Goal: Communication & Community: Answer question/provide support

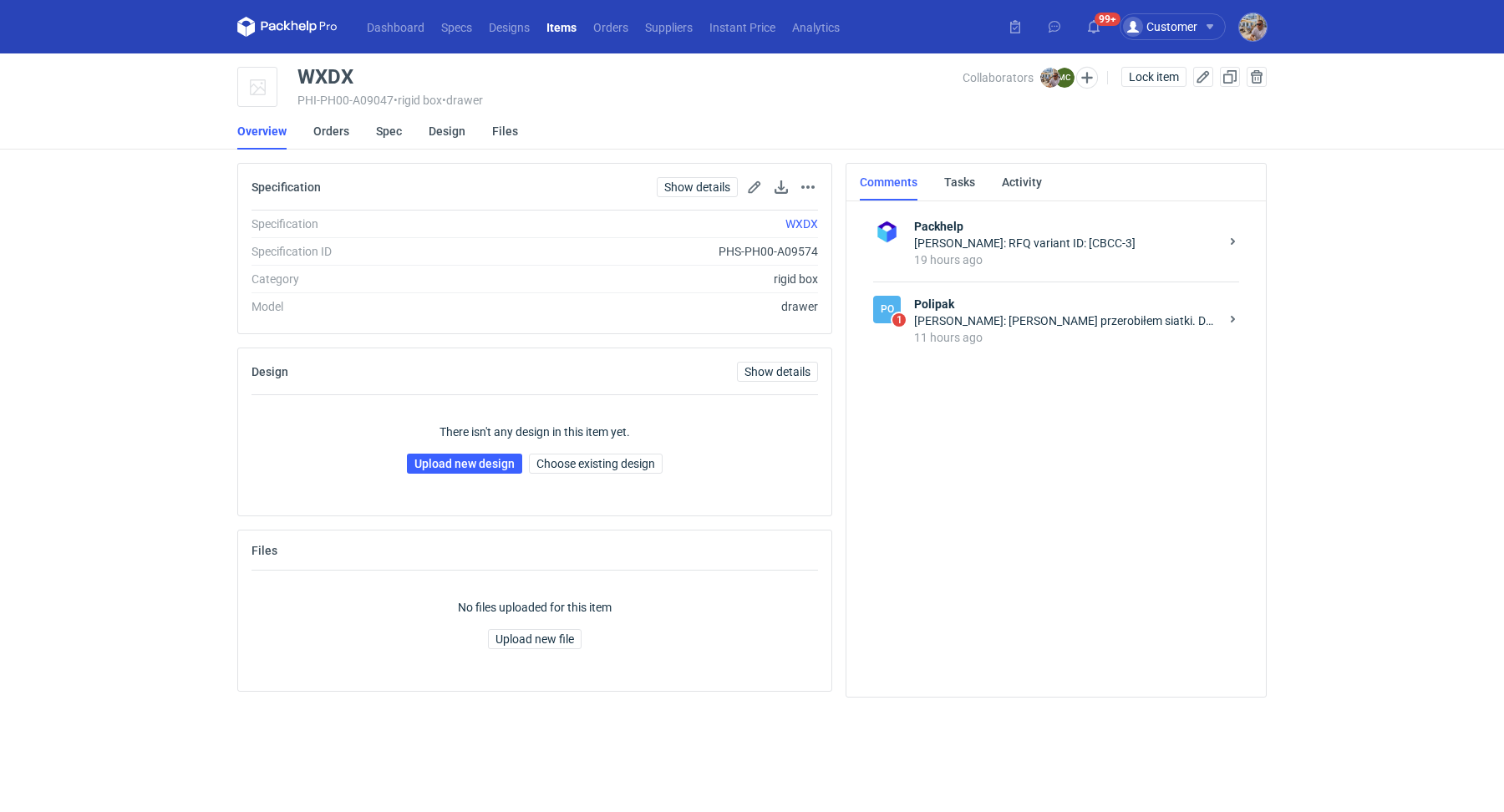
click at [1095, 332] on div "11 hours ago" at bounding box center [1067, 337] width 305 height 17
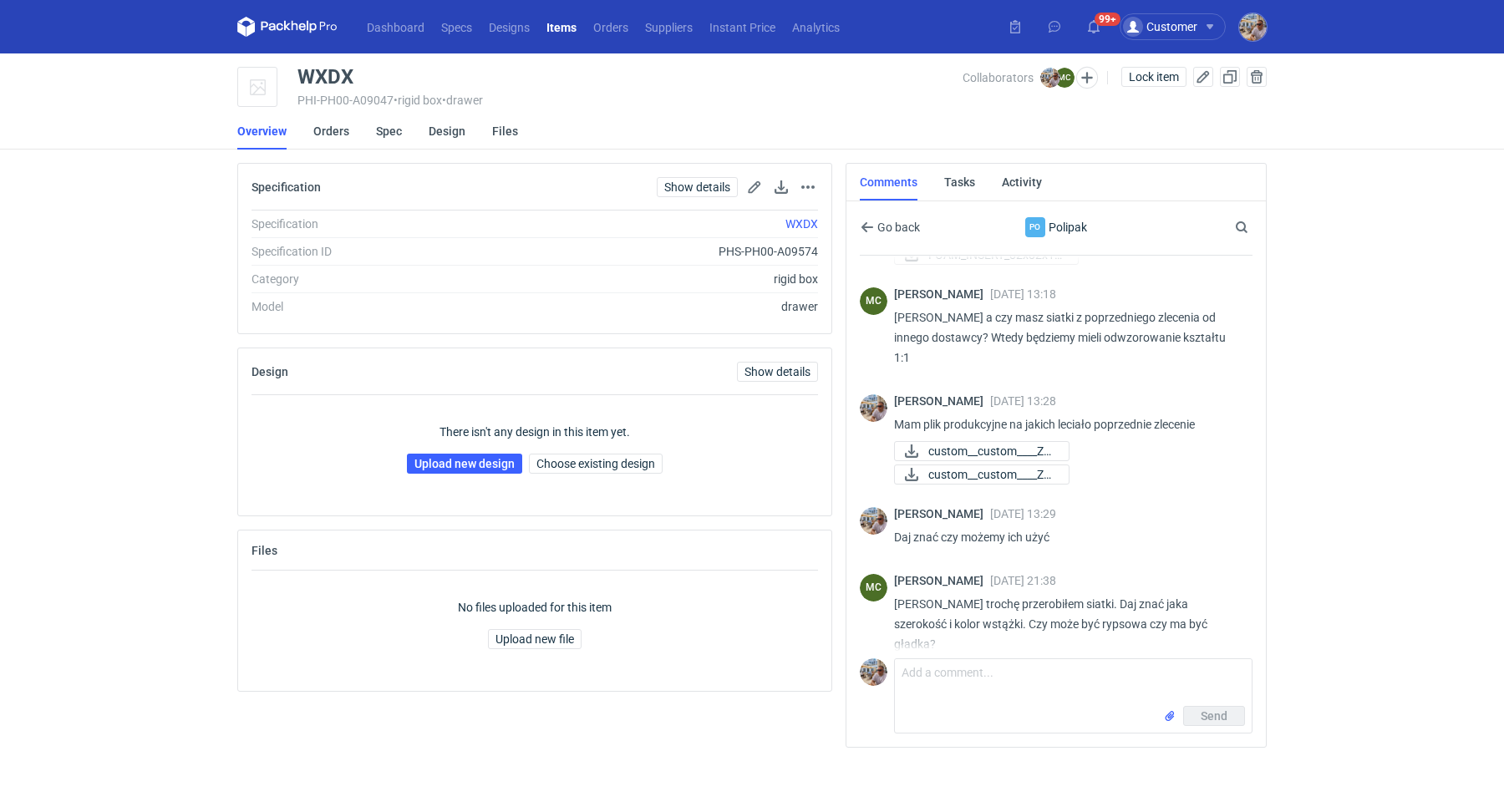
scroll to position [164, 0]
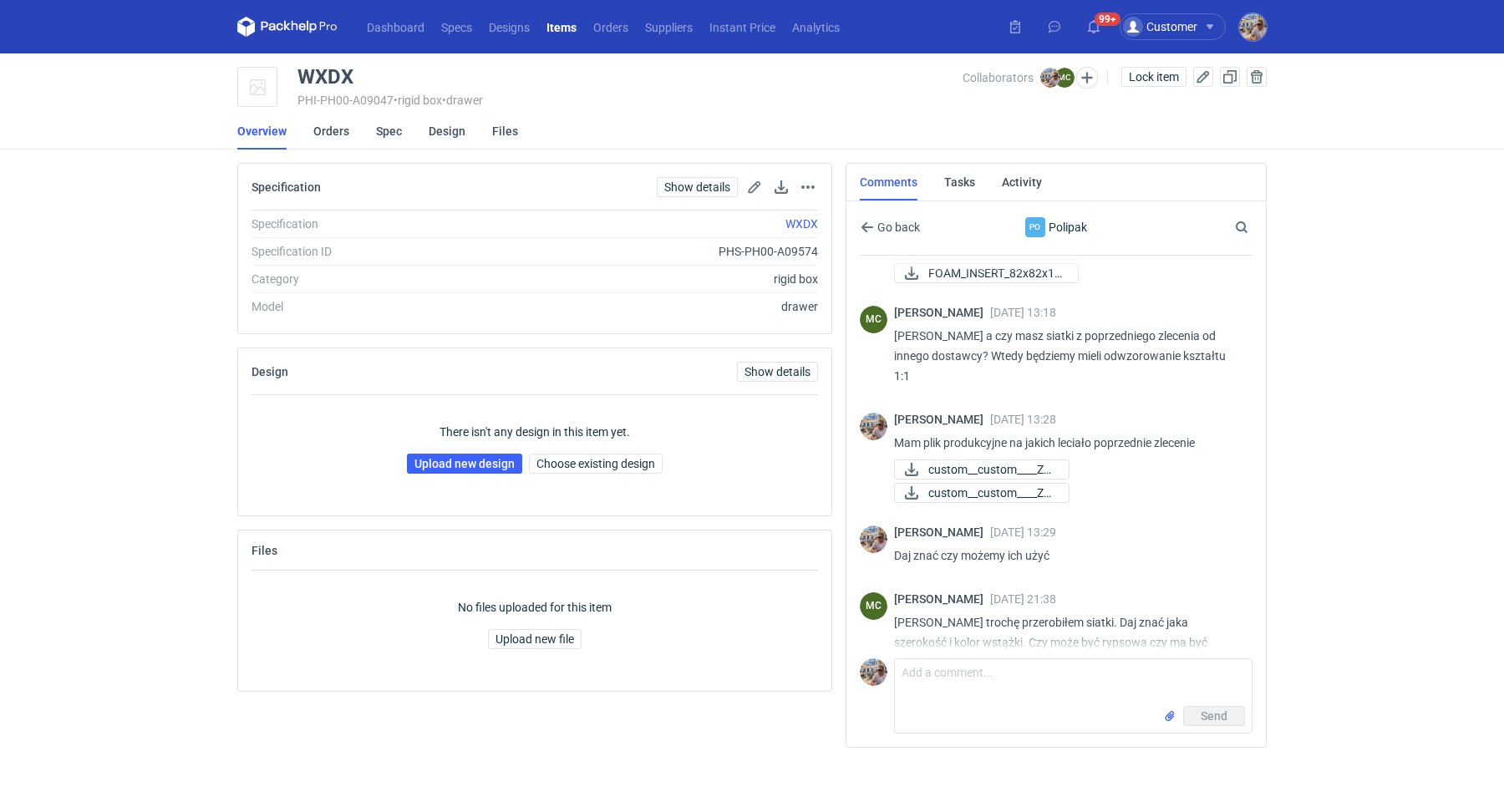
click at [995, 680] on span "siatka WXHD.pdf" at bounding box center [969, 689] width 81 height 18
drag, startPoint x: 367, startPoint y: 75, endPoint x: 291, endPoint y: 77, distance: 76.0
click at [291, 77] on div "WXDX PHI-PH00-A09047 • rigid box • drawer Collaborators Michał Palasek MC Marci…" at bounding box center [752, 87] width 1029 height 41
copy div "WXDX"
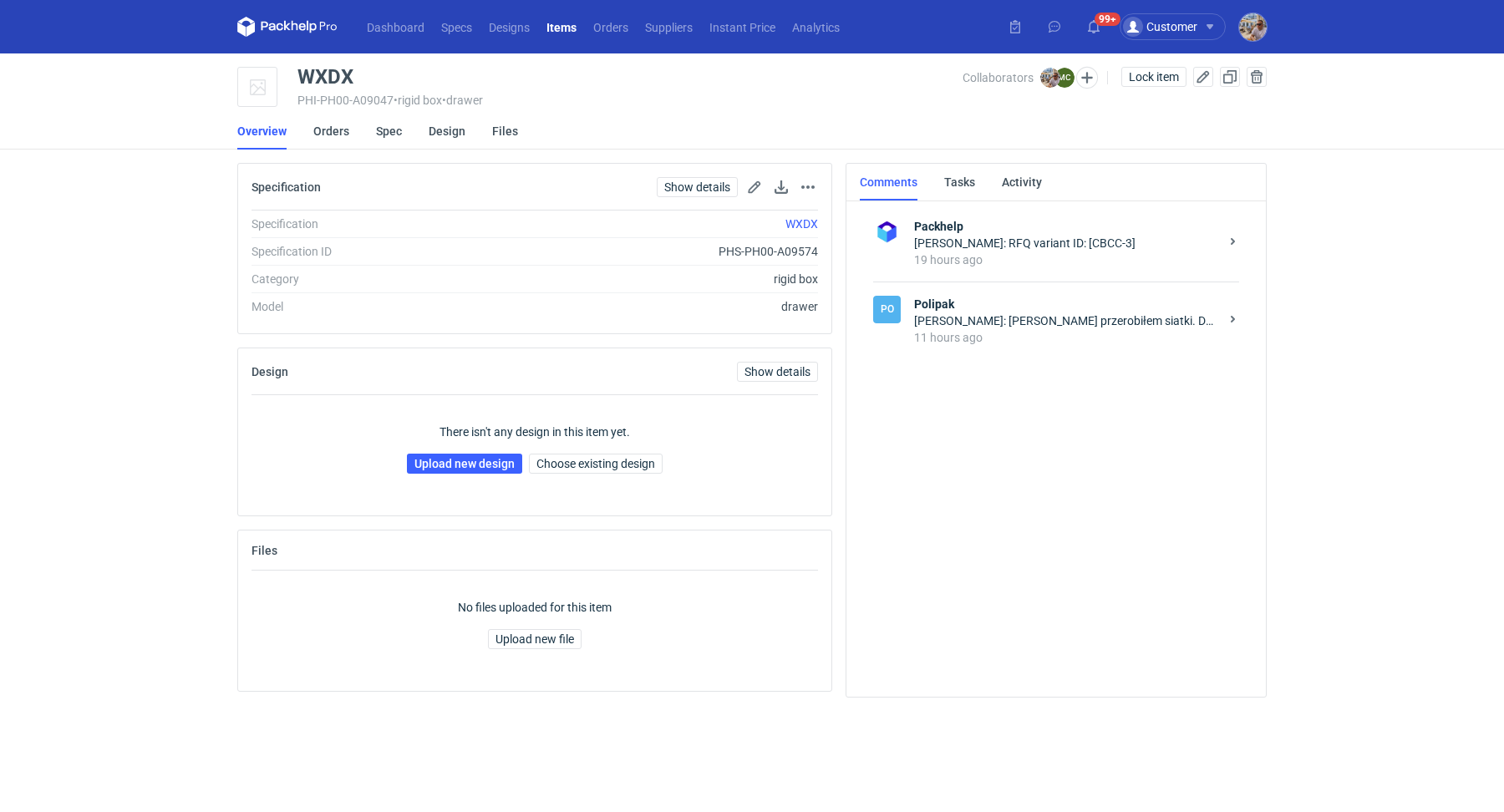
click at [1088, 311] on strong "Polipak" at bounding box center [1067, 304] width 305 height 17
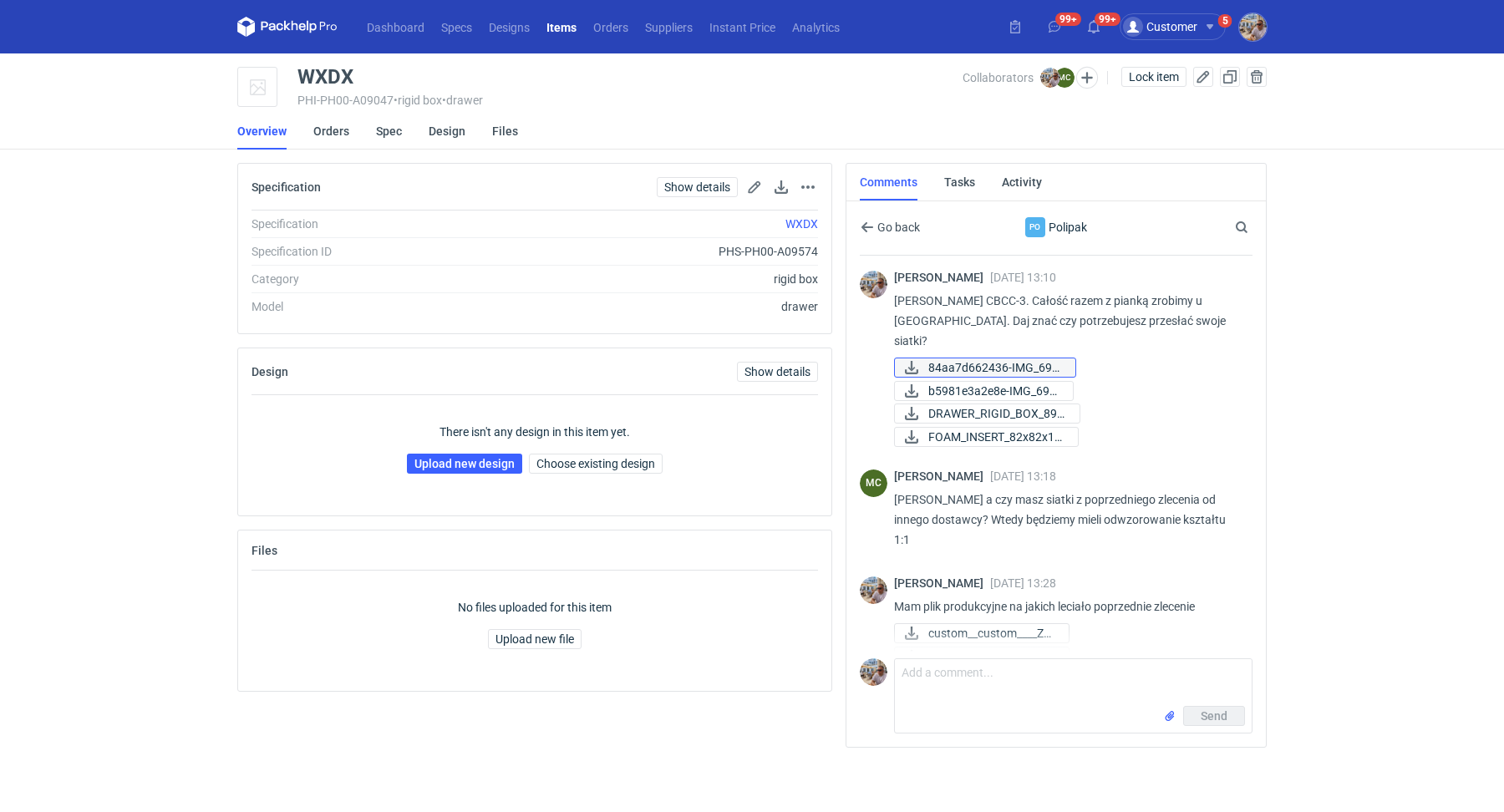
click at [990, 359] on span "84aa7d662436-IMG_698..." at bounding box center [994, 368] width 133 height 18
click at [982, 382] on span "b5981e3a2e8e-IMG_698..." at bounding box center [993, 391] width 132 height 18
click at [937, 705] on div "Send" at bounding box center [1073, 718] width 357 height 27
click at [942, 695] on textarea "Comment message" at bounding box center [1073, 682] width 357 height 47
paste textarea "Ribbon colour - pantone 230c"
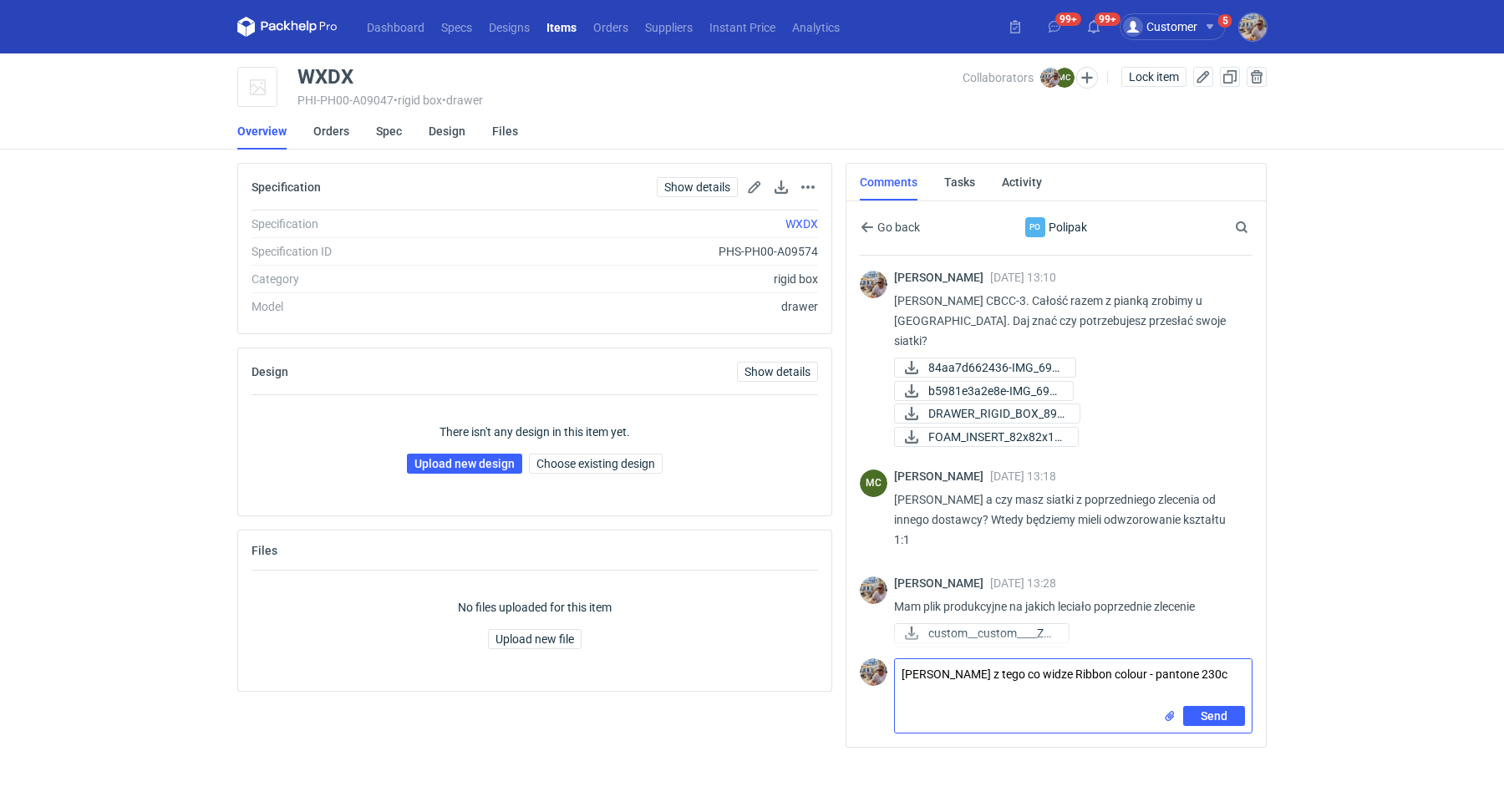
click at [1018, 673] on textarea "Marcin z tego co widze Ribbon colour - pantone 230c" at bounding box center [1073, 682] width 357 height 47
type textarea "Marcin z tego co widzę: Ribbon colour - pantone 230c. Czy możemy użyć wstążki j…"
click at [1163, 712] on div "Send" at bounding box center [1073, 718] width 357 height 27
click at [1167, 709] on input "file" at bounding box center [1169, 715] width 14 height 17
click at [1006, 359] on span "84aa7d662436-IMG_698..." at bounding box center [994, 368] width 133 height 18
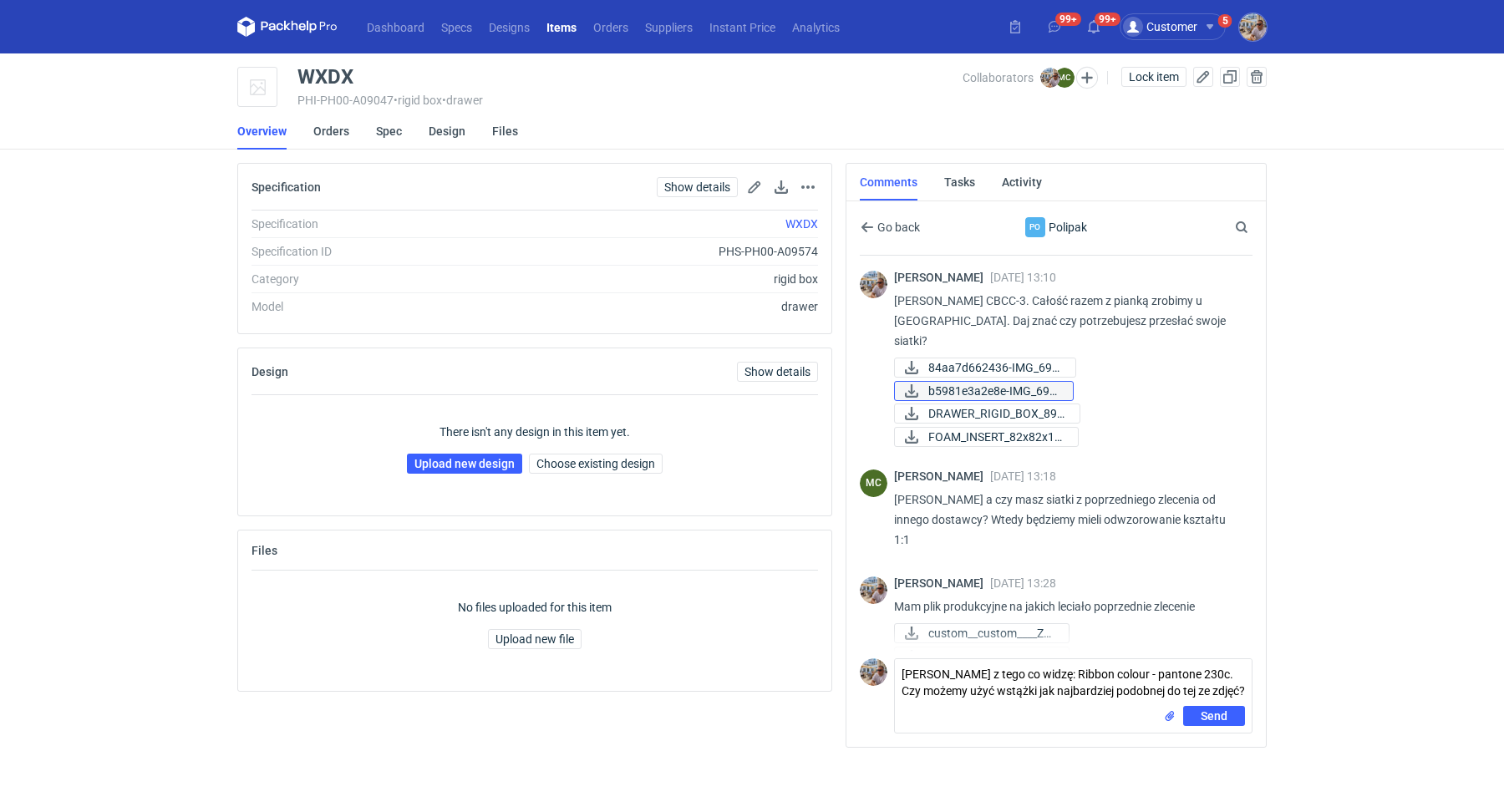
click at [987, 382] on span "b5981e3a2e8e-IMG_698..." at bounding box center [993, 391] width 132 height 18
click at [1172, 715] on input "file" at bounding box center [1169, 715] width 14 height 17
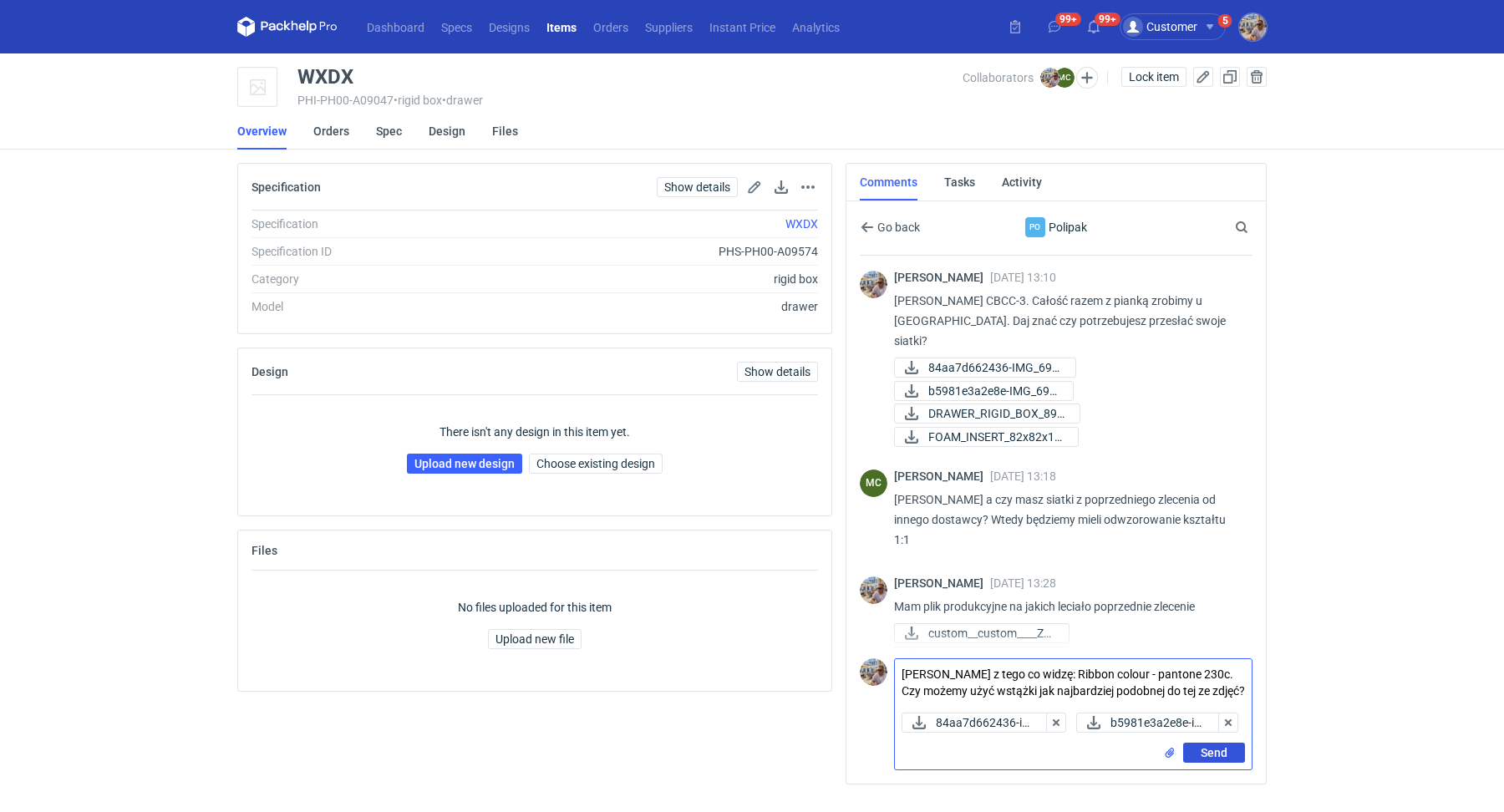
click at [1200, 762] on button "Send" at bounding box center [1213, 752] width 62 height 20
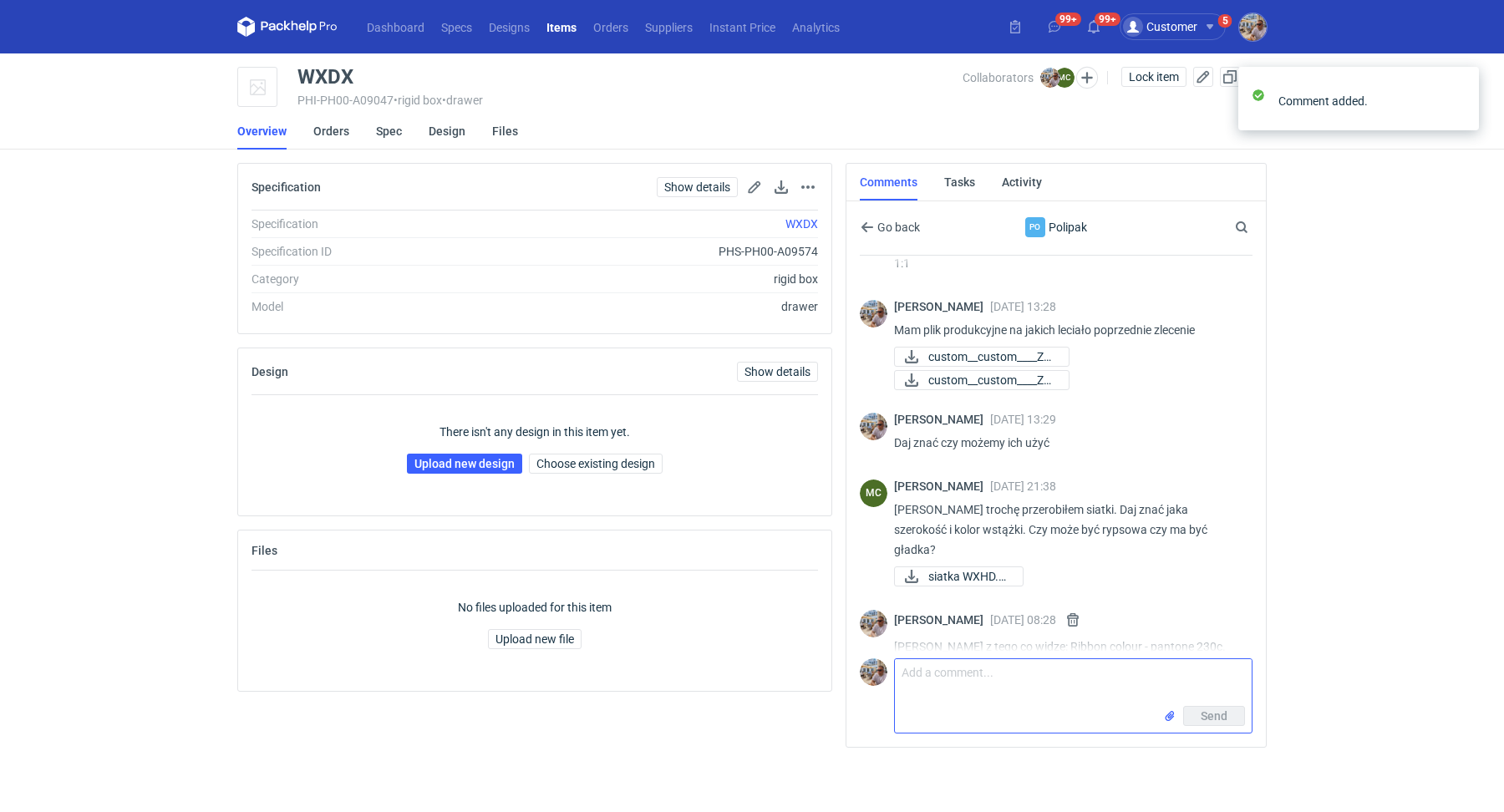
scroll to position [303, 0]
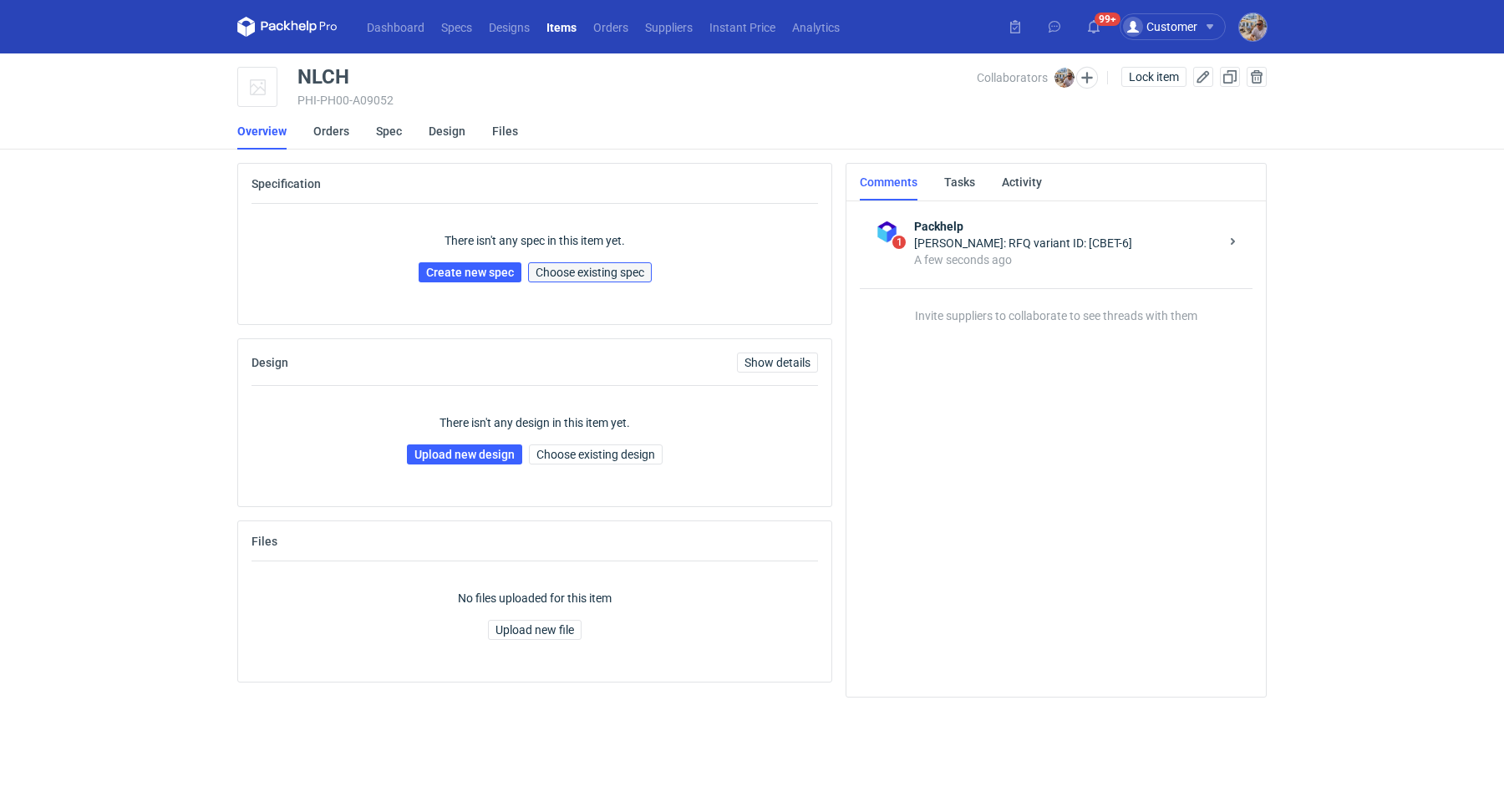
click at [632, 267] on span "Choose existing spec" at bounding box center [590, 272] width 109 height 12
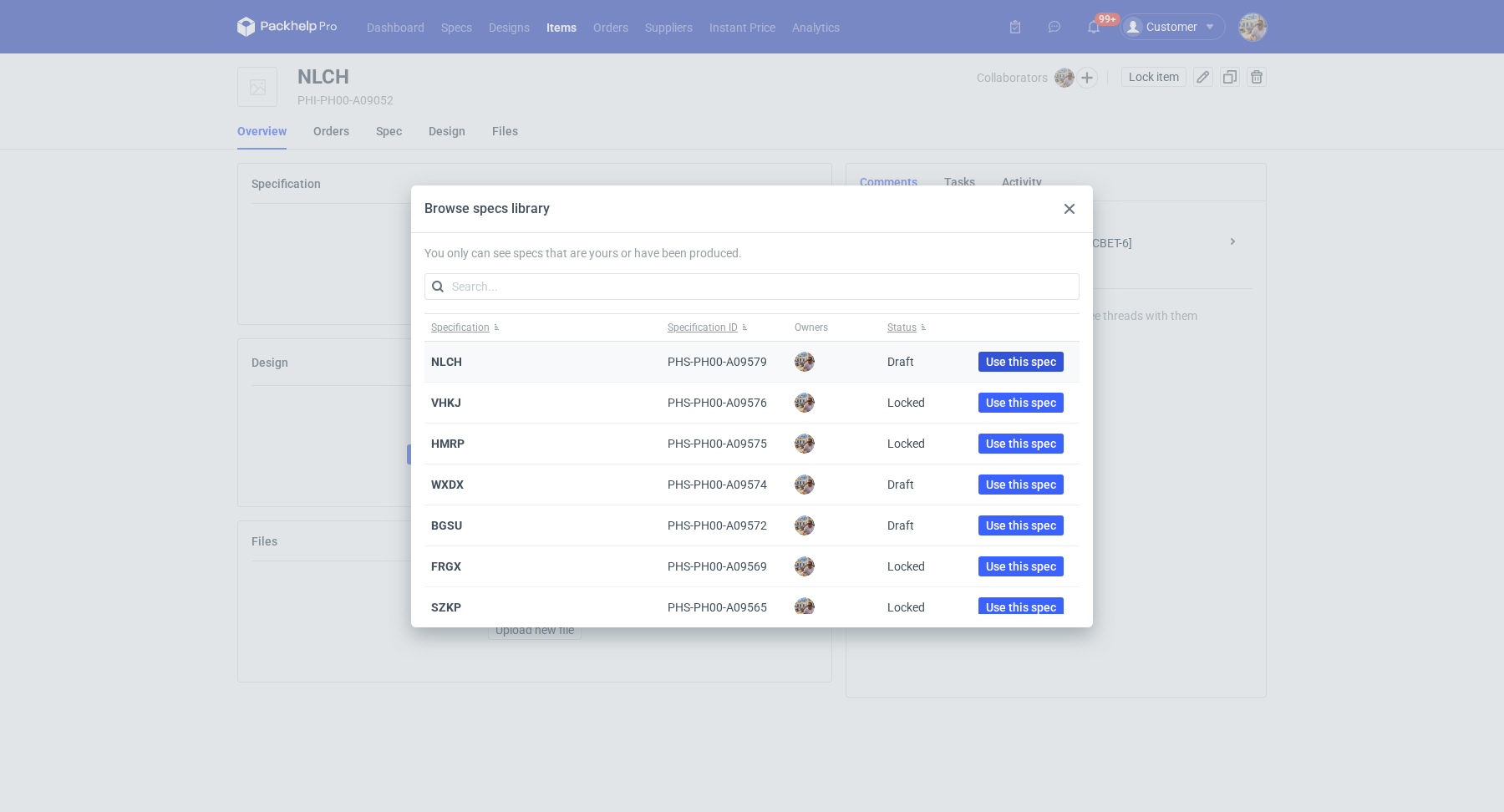
click at [1009, 357] on span "Use this spec" at bounding box center [1021, 361] width 70 height 12
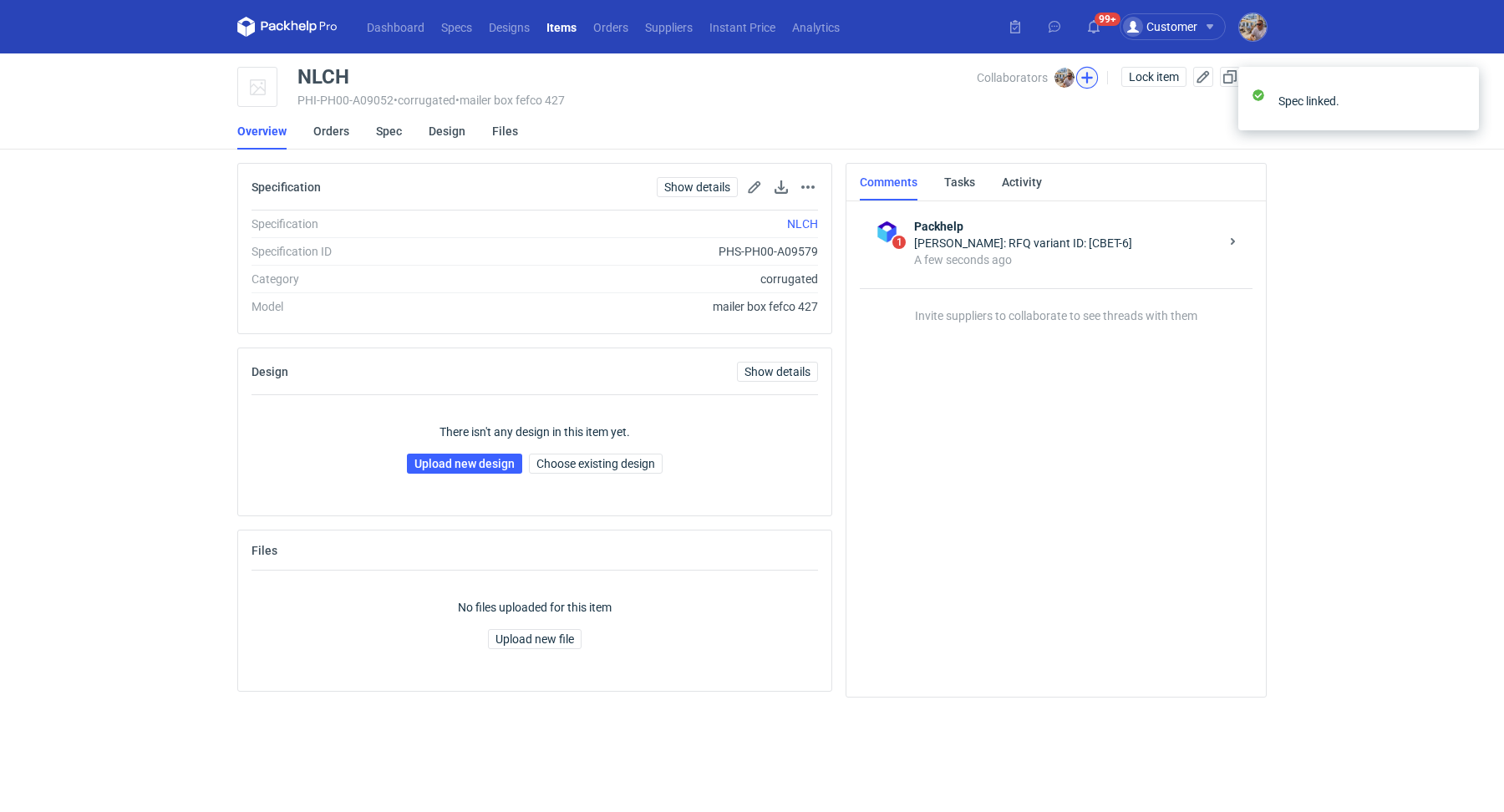
click at [1093, 85] on button "button" at bounding box center [1087, 78] width 22 height 22
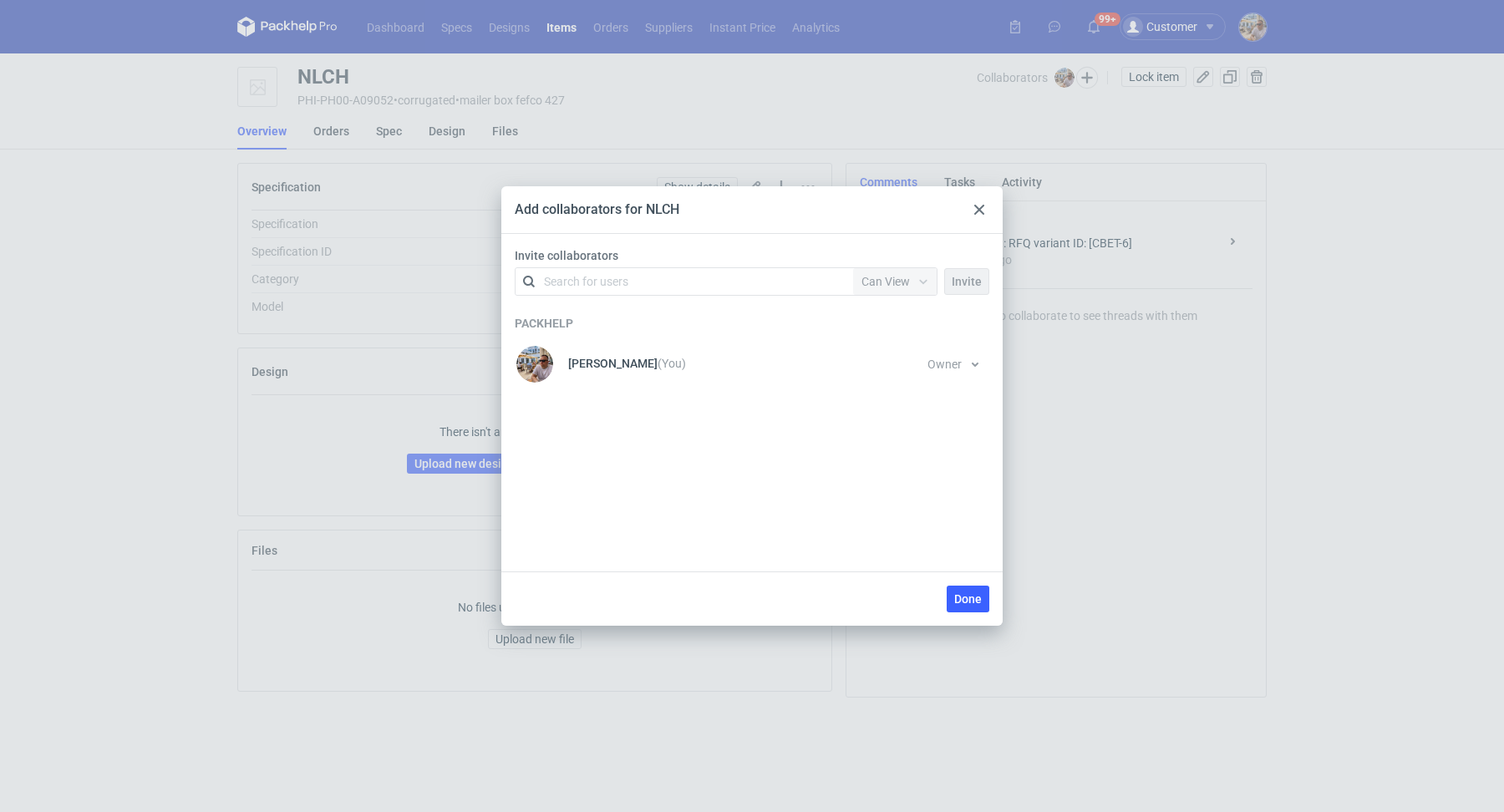
click at [556, 280] on div "Search for users" at bounding box center [586, 281] width 85 height 17
type input "karton"
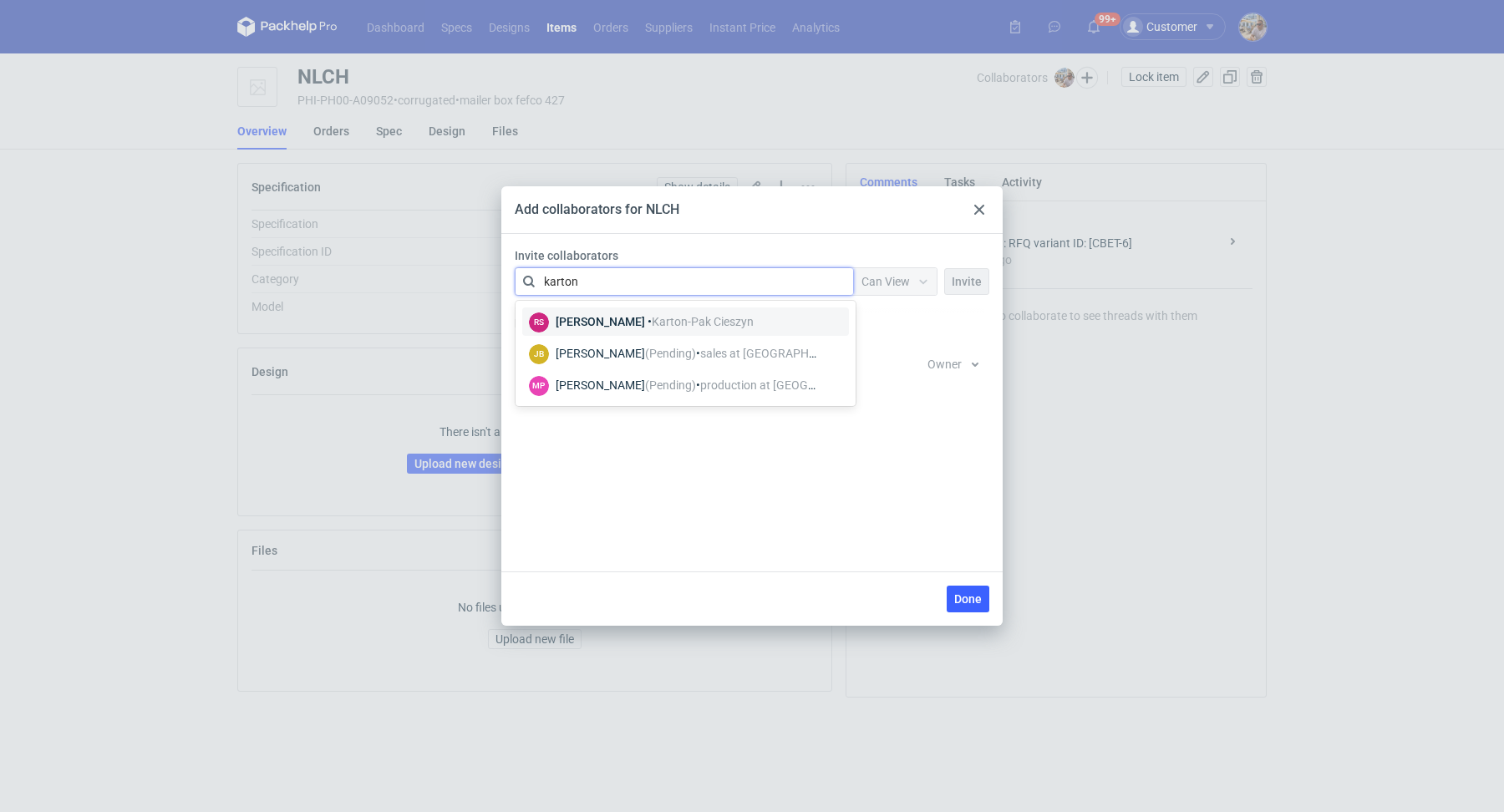
click at [651, 325] on span "Karton-Pak Cieszyn" at bounding box center [702, 321] width 102 height 14
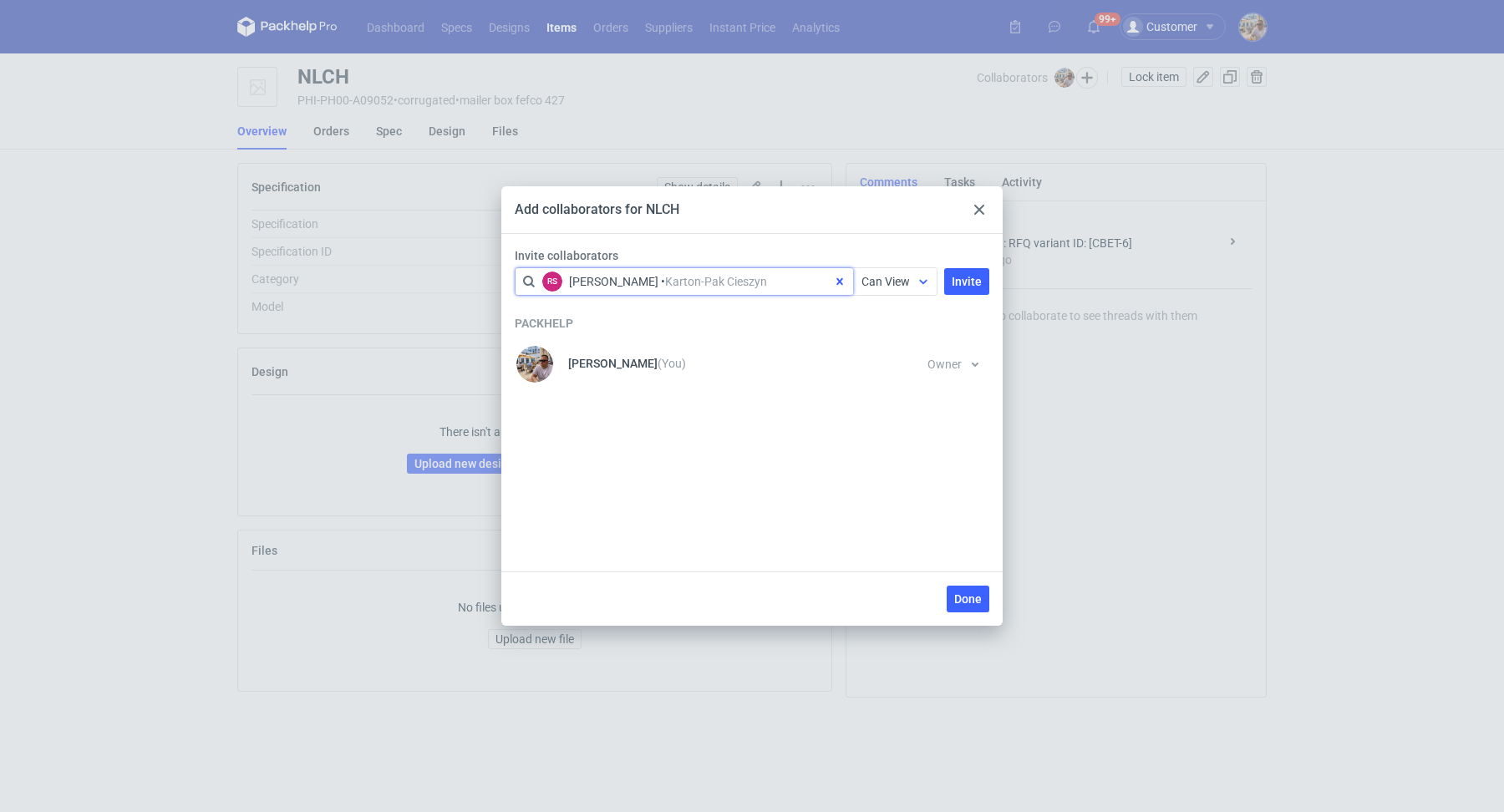
click at [908, 276] on span "Can View" at bounding box center [885, 281] width 49 height 14
click at [881, 349] on span "Can Edit" at bounding box center [890, 346] width 43 height 17
click at [966, 280] on span "Invite" at bounding box center [967, 281] width 30 height 12
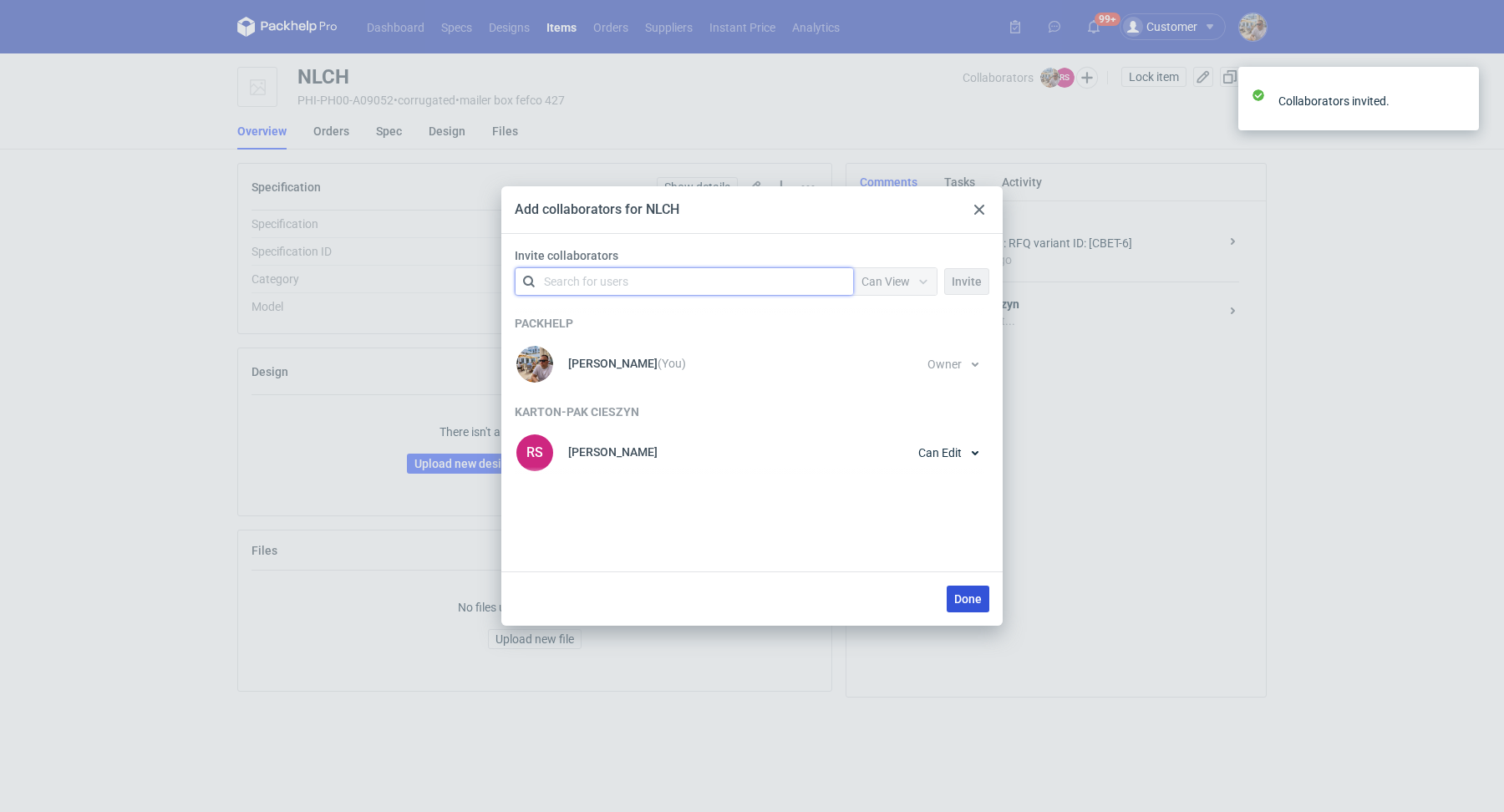
click at [977, 600] on span "Done" at bounding box center [968, 599] width 28 height 12
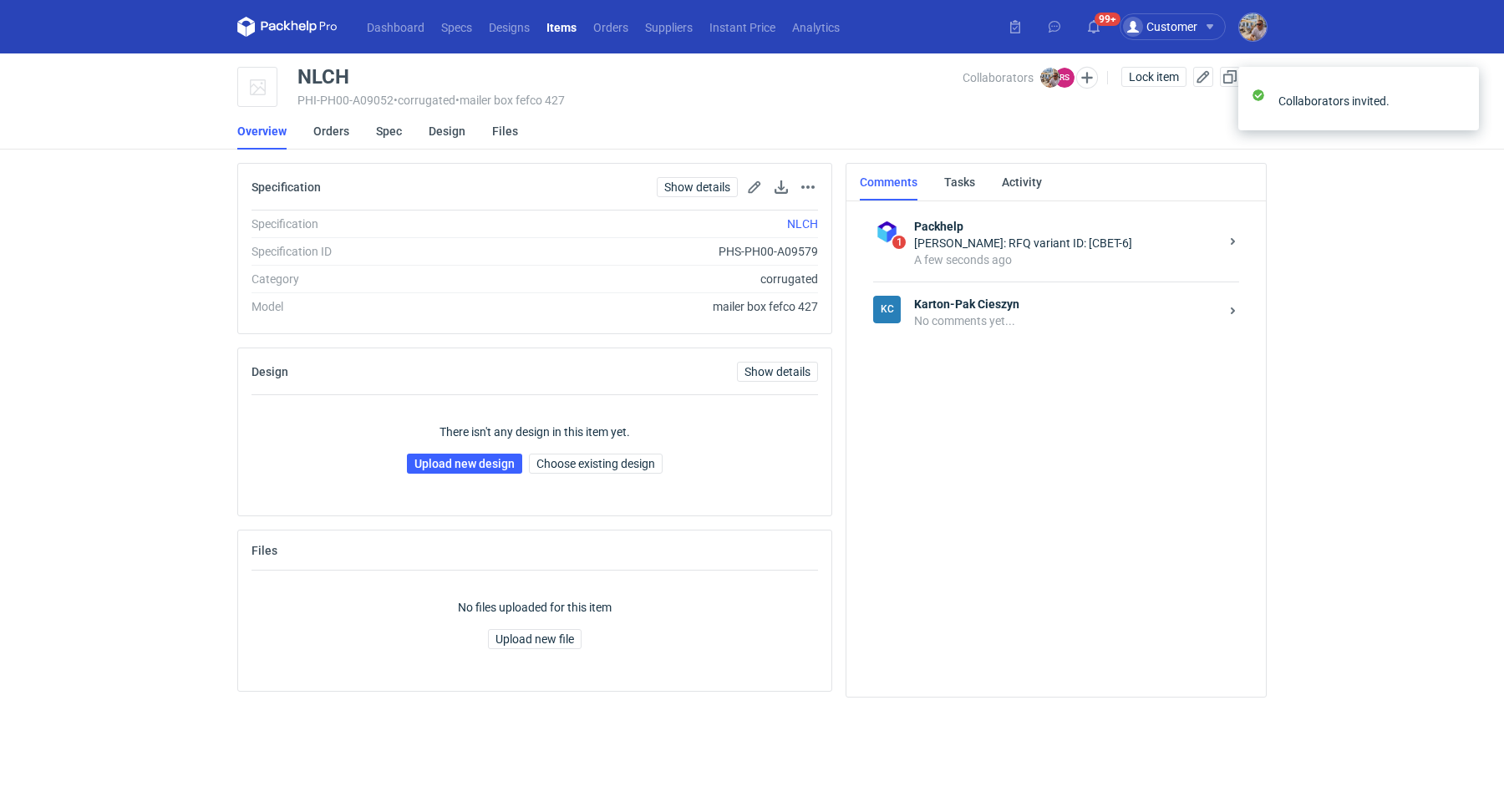
click at [960, 308] on strong "Karton-Pak Cieszyn" at bounding box center [1067, 304] width 305 height 17
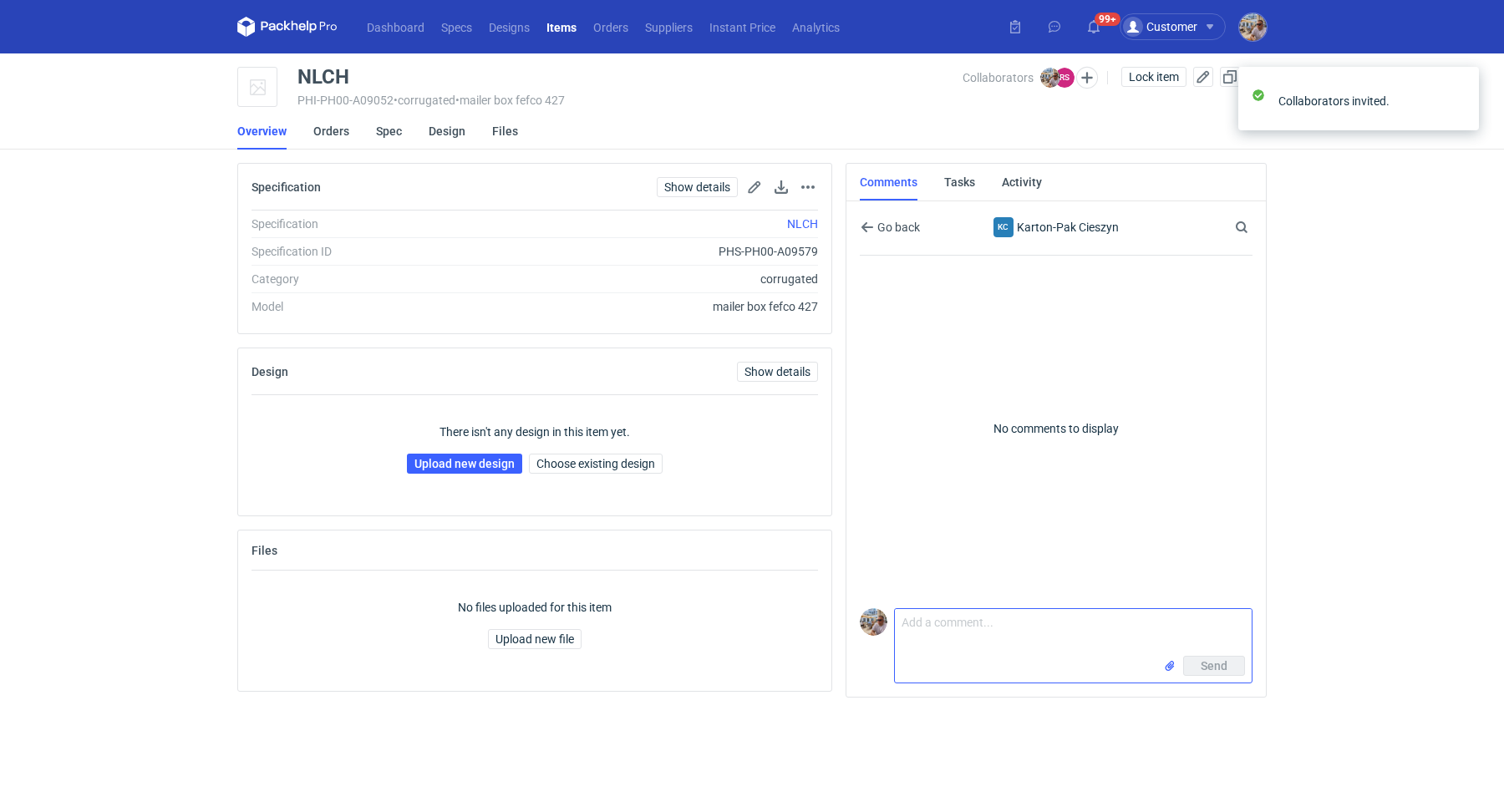
click at [970, 633] on textarea "Comment message" at bounding box center [1073, 632] width 357 height 47
type textarea "\"
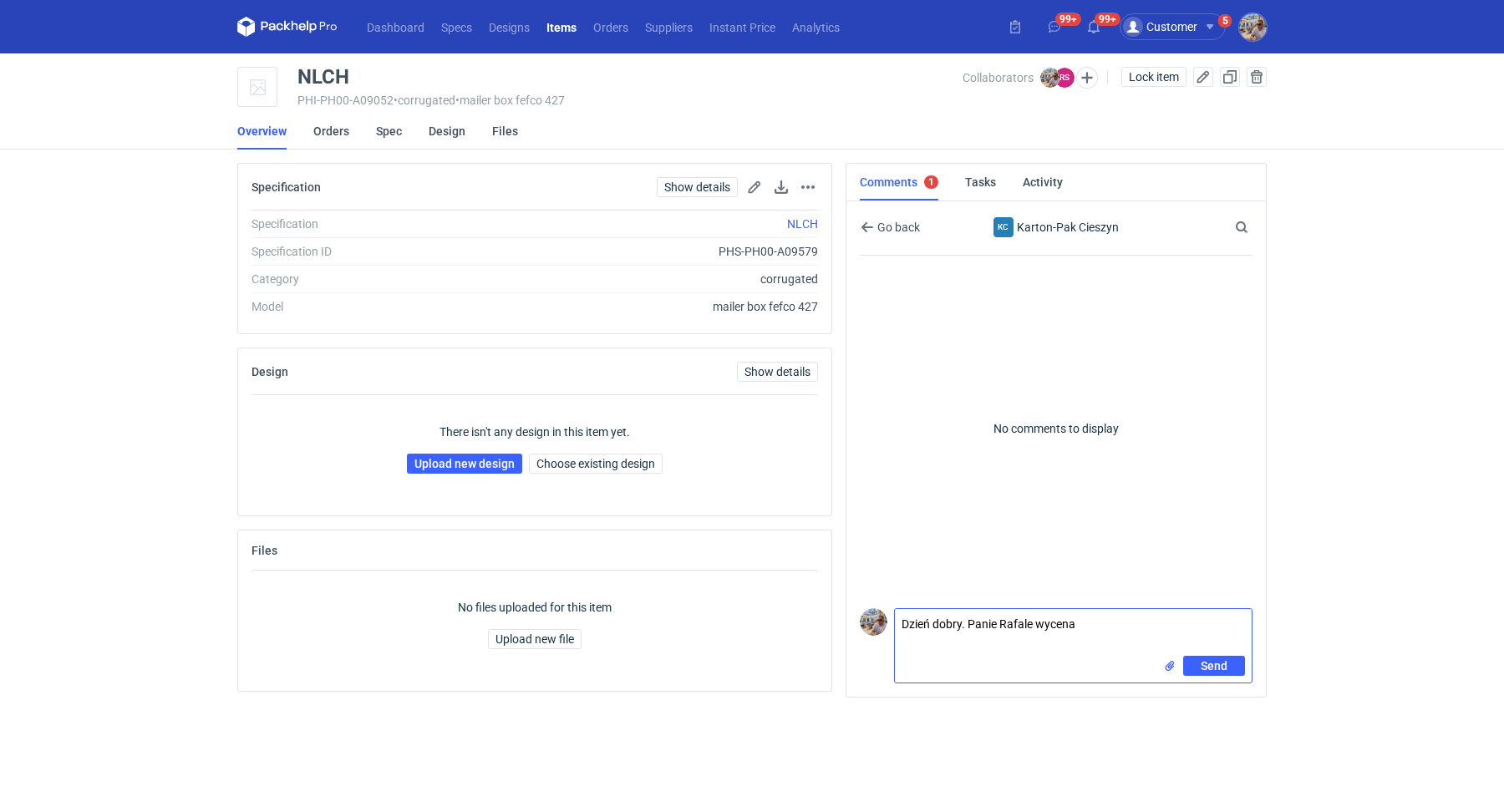
paste textarea "CBET - 5"
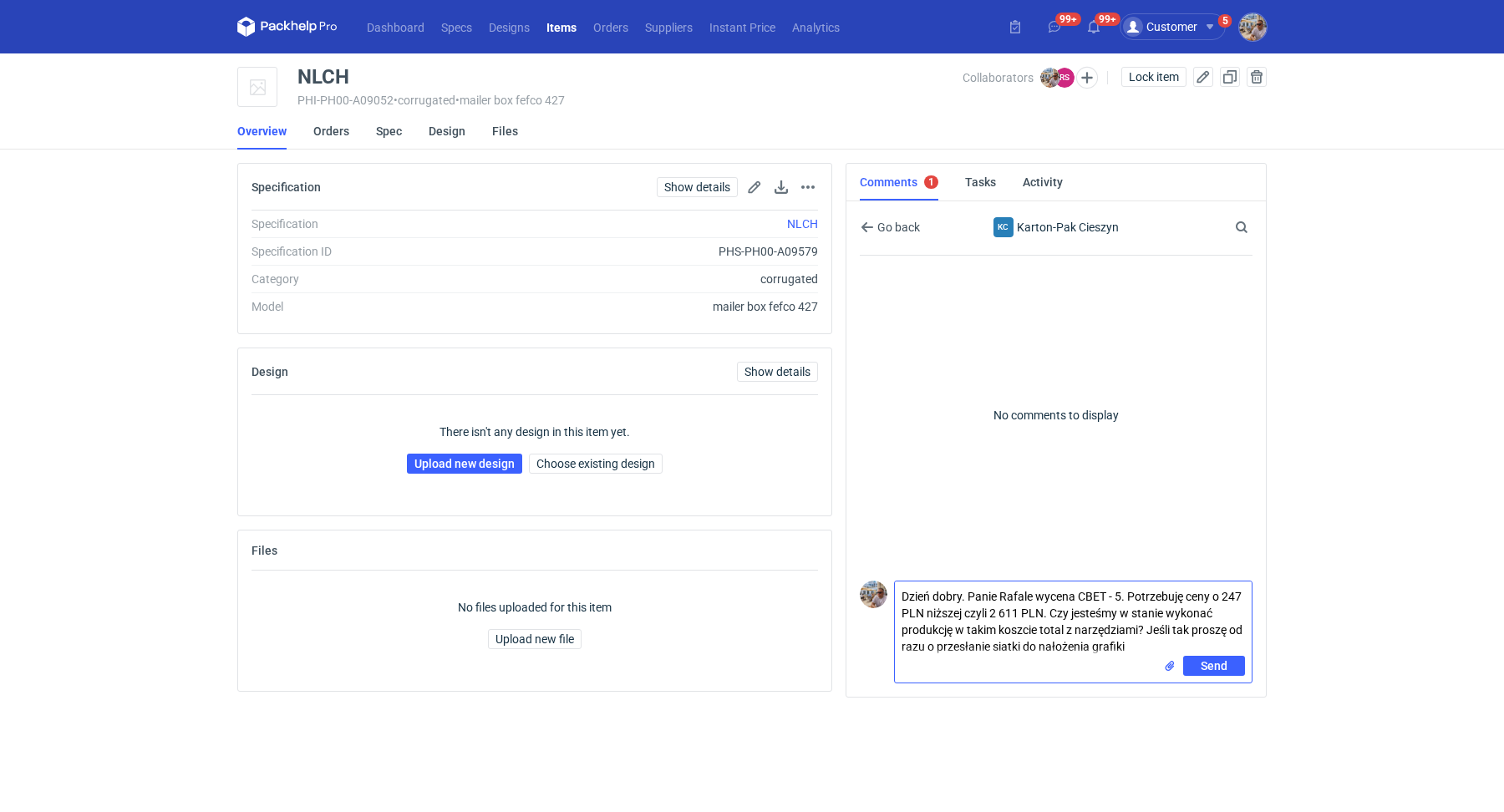
type textarea "Dzień dobry. Panie Rafale wycena CBET - 5. Potrzebuję ceny o 247 PLN niższej cz…"
click at [1221, 674] on button "Send" at bounding box center [1213, 666] width 62 height 20
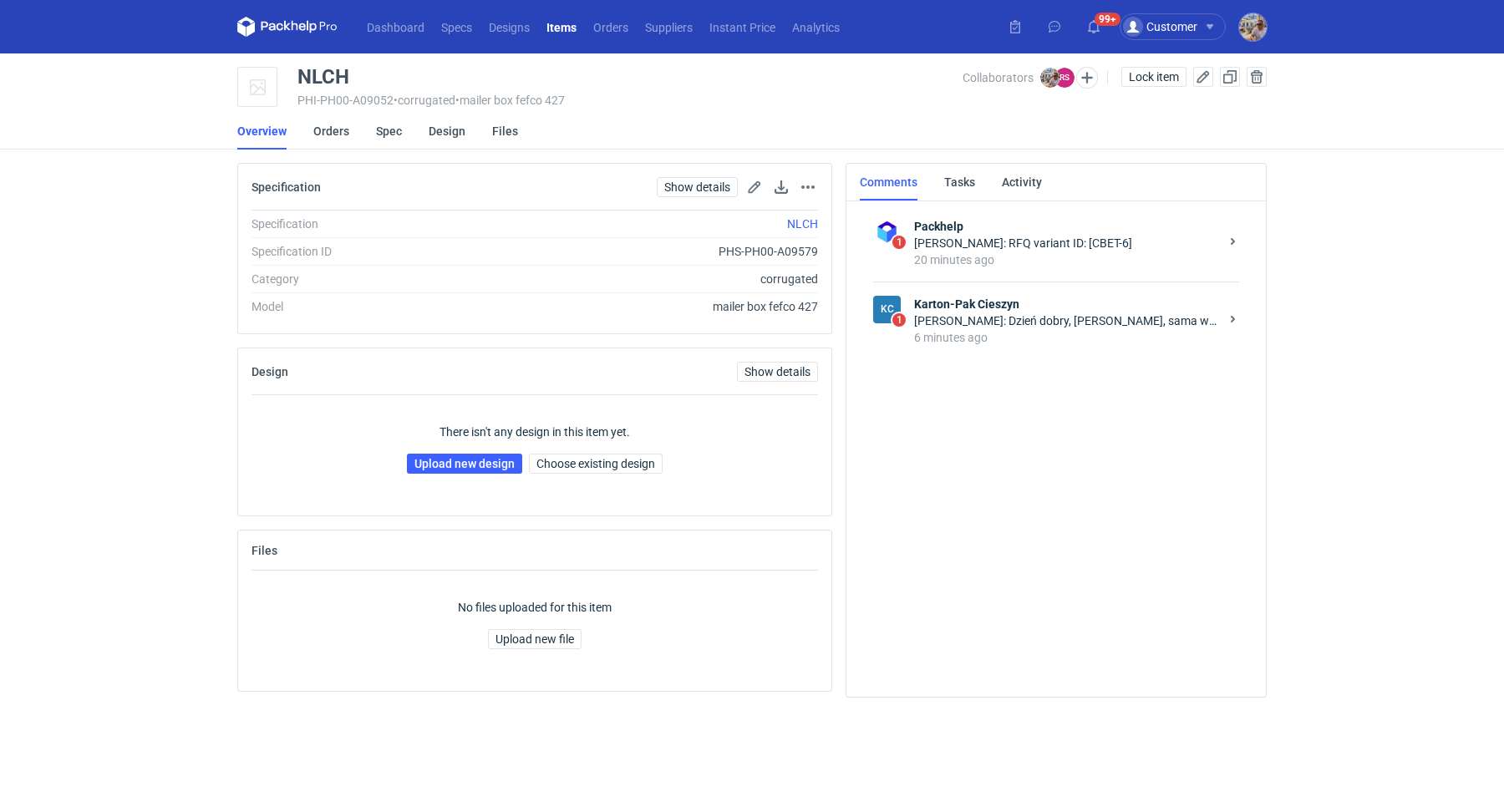
click at [1030, 333] on div "6 minutes ago" at bounding box center [1067, 337] width 305 height 17
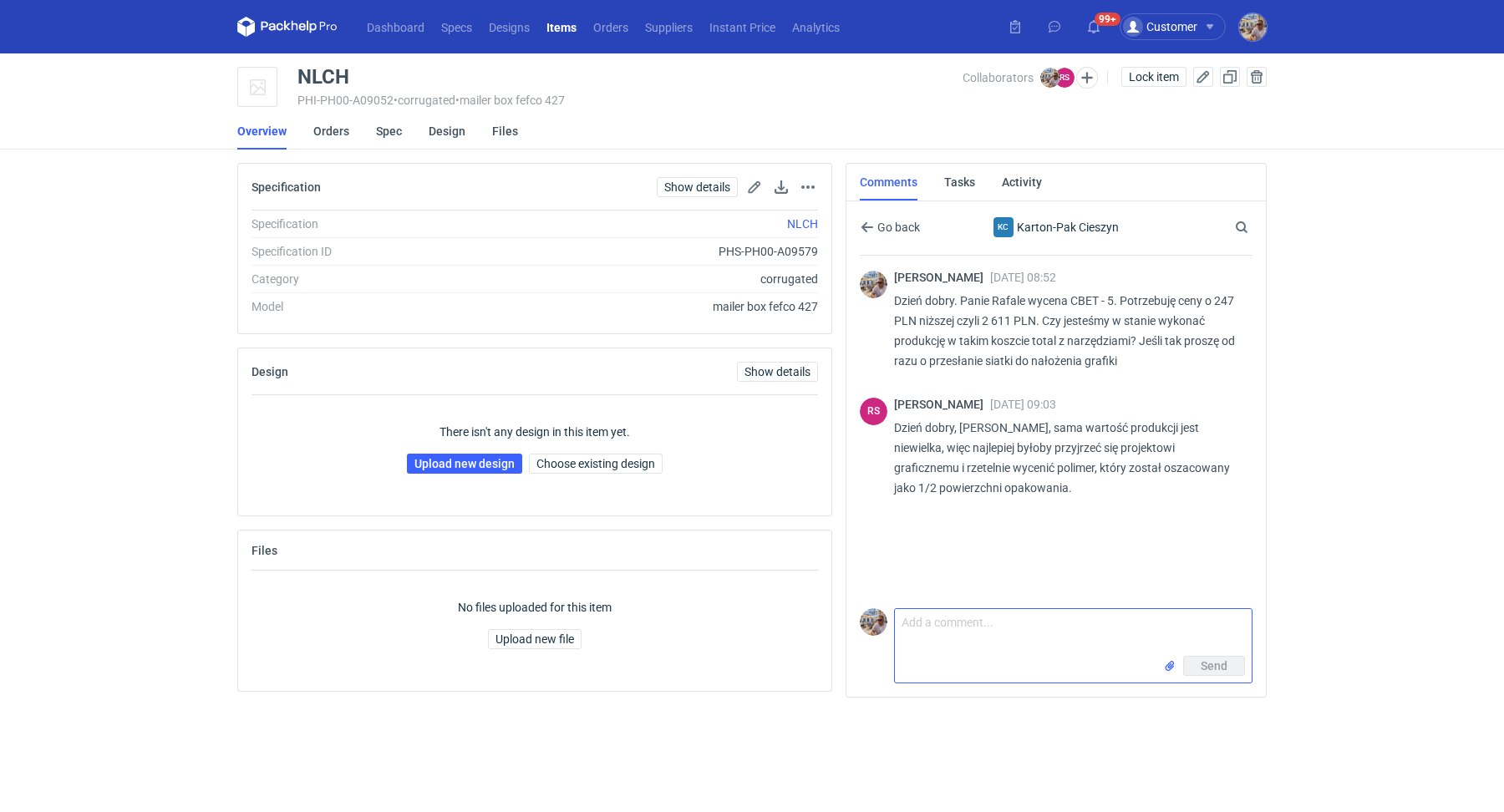
click at [1013, 629] on textarea "Comment message" at bounding box center [1073, 632] width 357 height 47
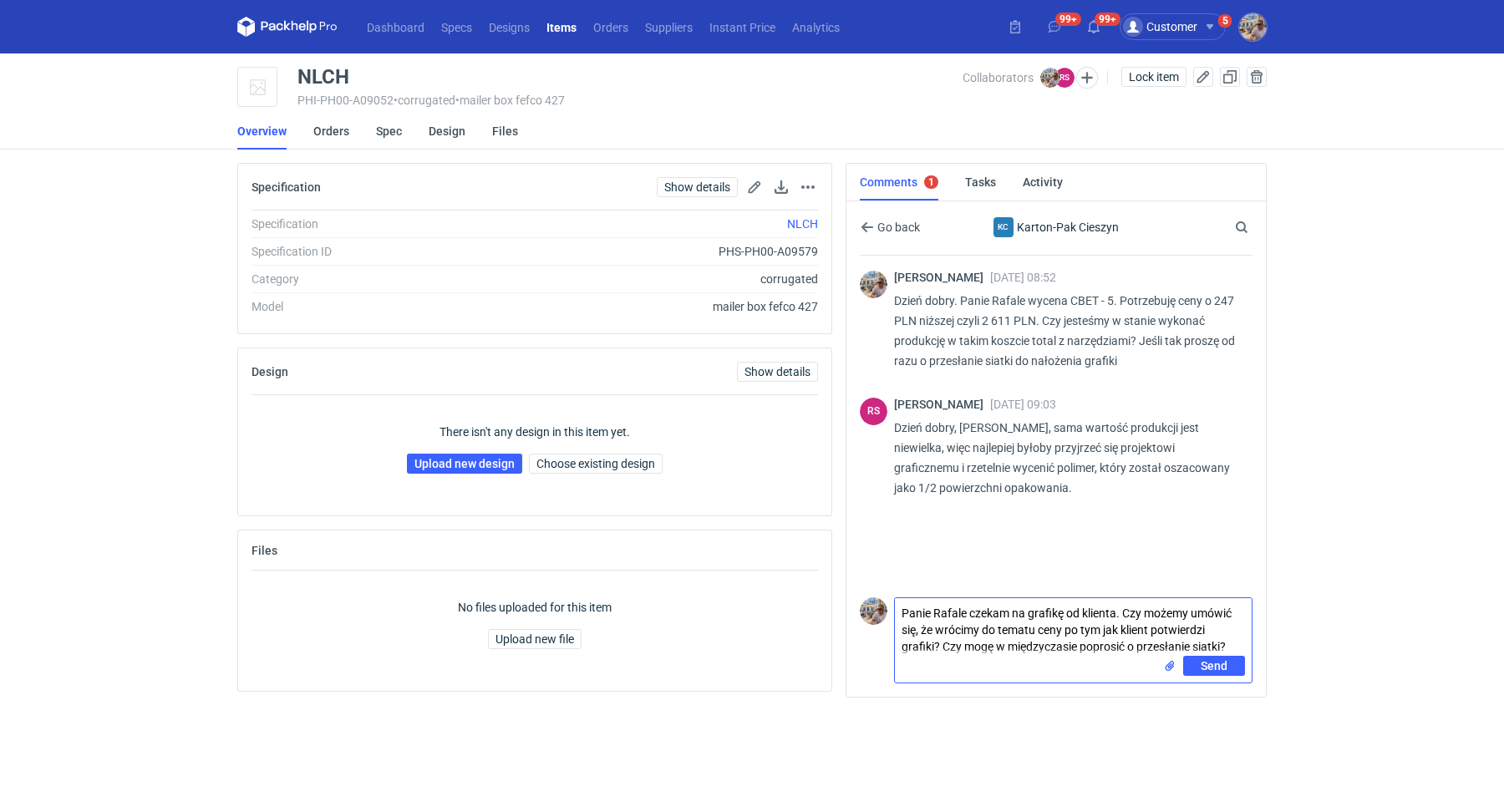
type textarea "Panie Rafale czekam na grafikę od klienta. Czy możemy umówić się, że wrócimy do…"
